Goal: Task Accomplishment & Management: Complete application form

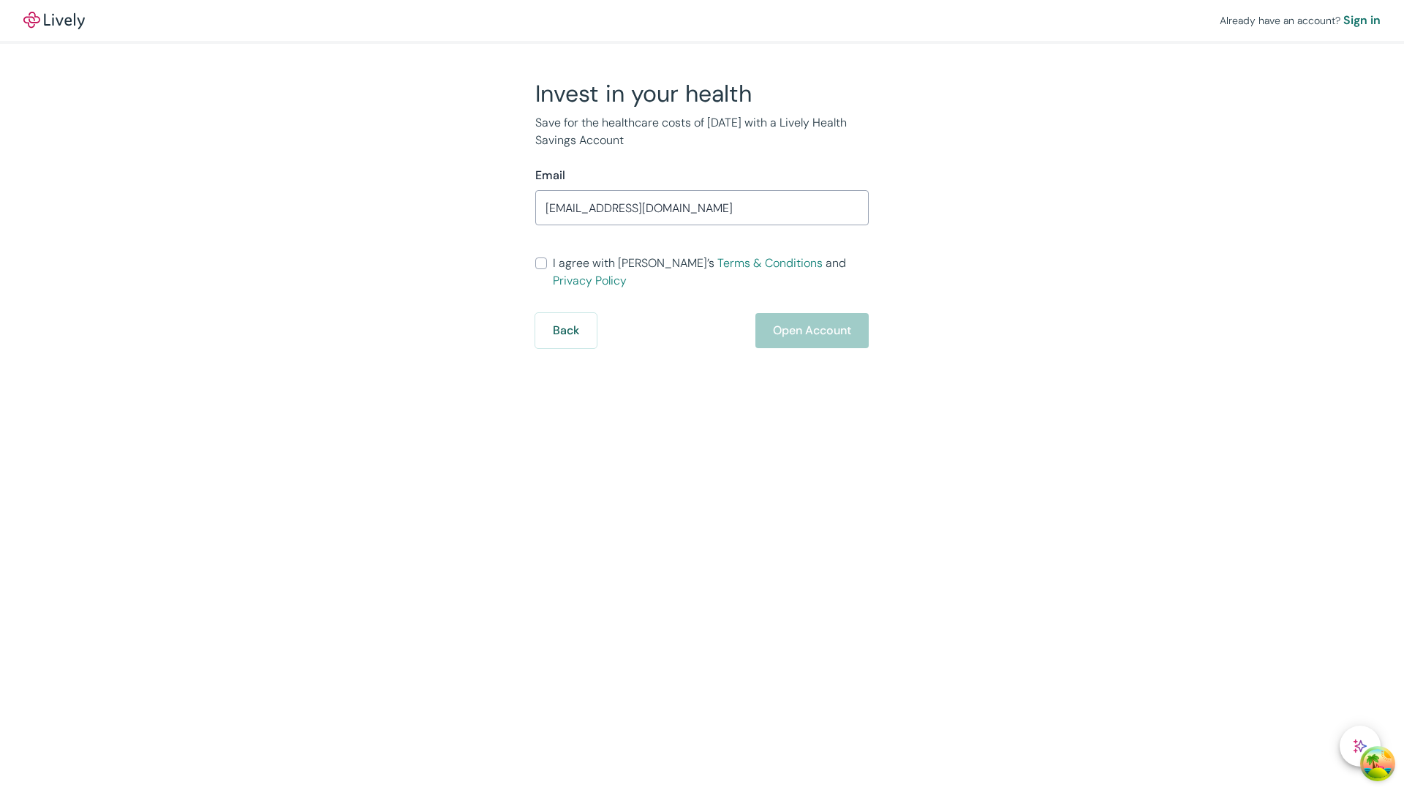
click at [541, 269] on input "I agree with Lively’s Terms & Conditions and Privacy Policy" at bounding box center [541, 263] width 12 height 12
checkbox input "true"
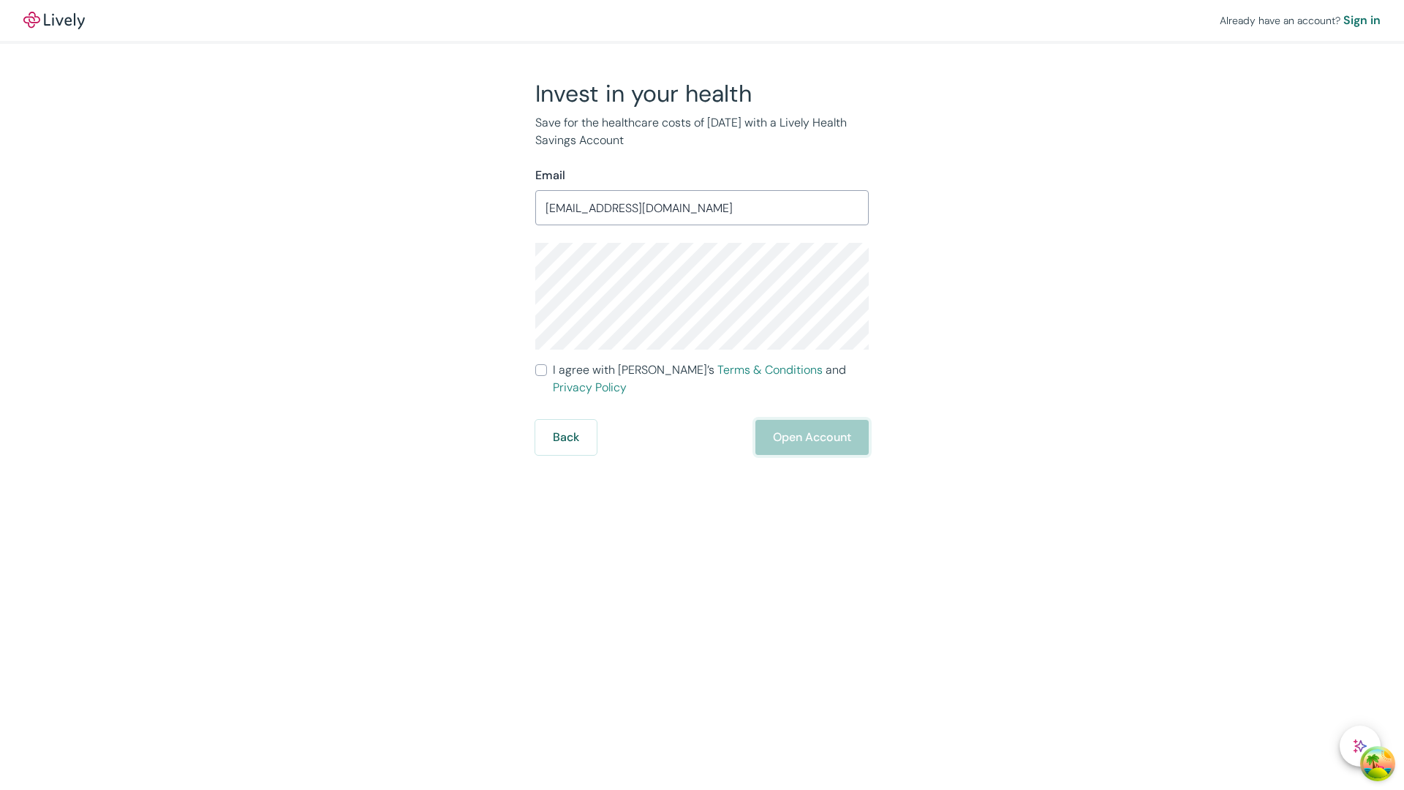
click at [811, 420] on button "Open Account" at bounding box center [811, 437] width 113 height 35
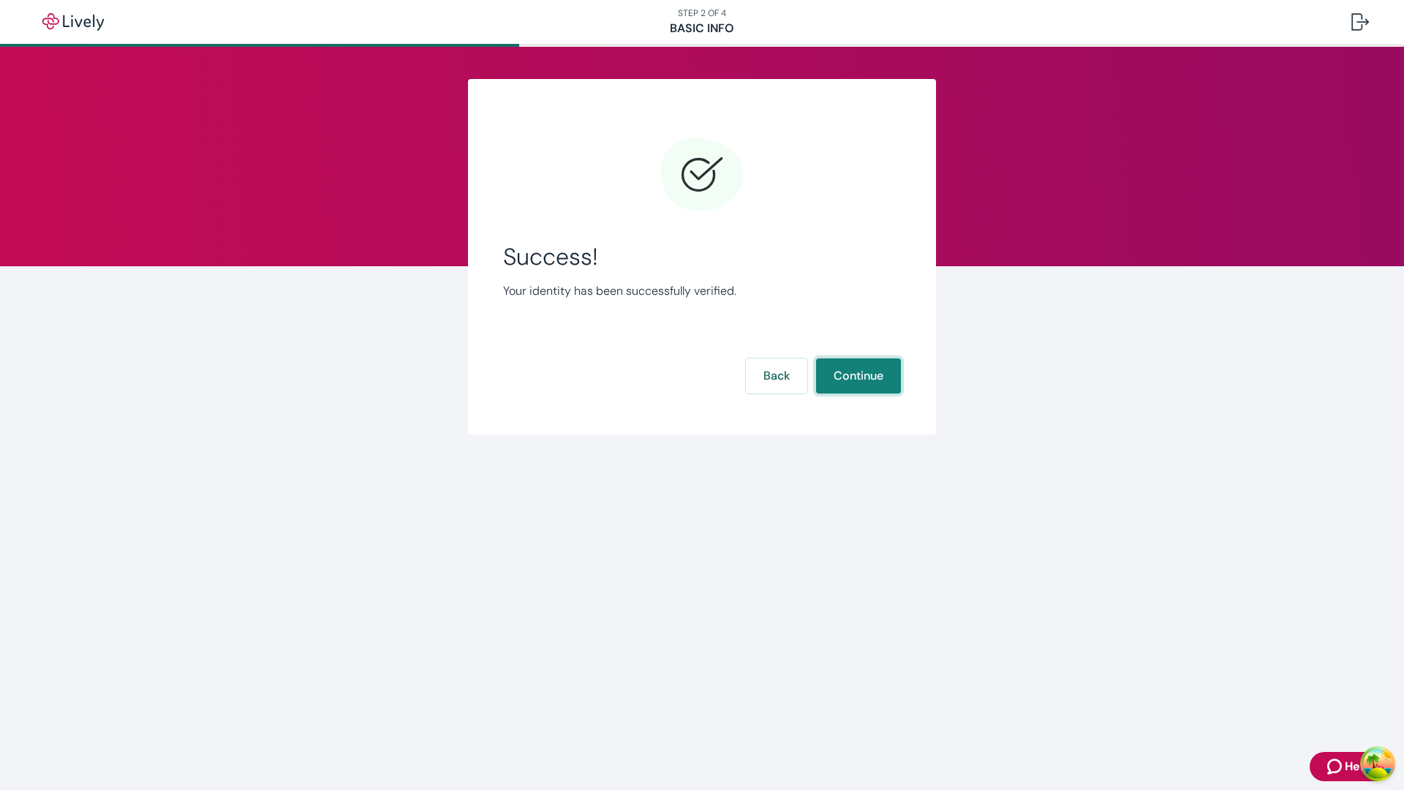
click at [858, 376] on button "Continue" at bounding box center [858, 375] width 85 height 35
